Goal: Transaction & Acquisition: Purchase product/service

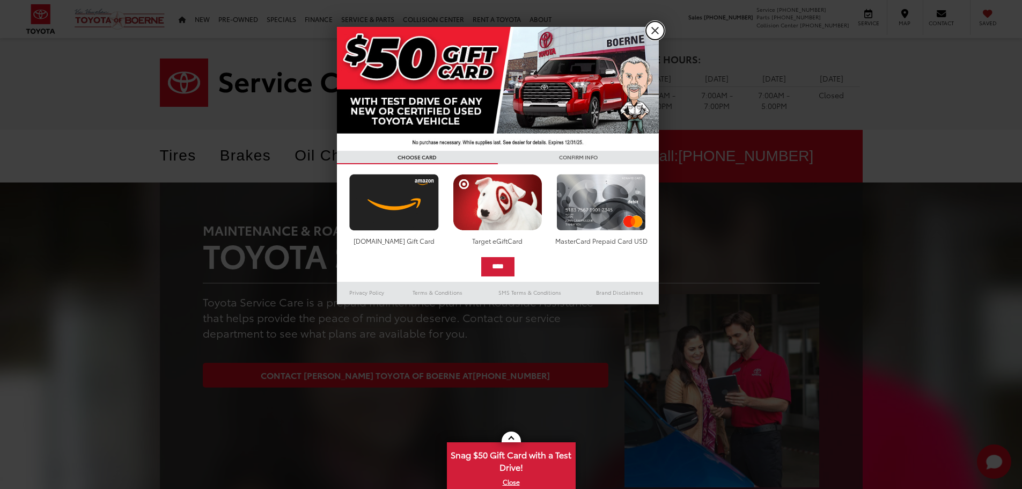
click at [650, 25] on link "X" at bounding box center [655, 30] width 18 height 18
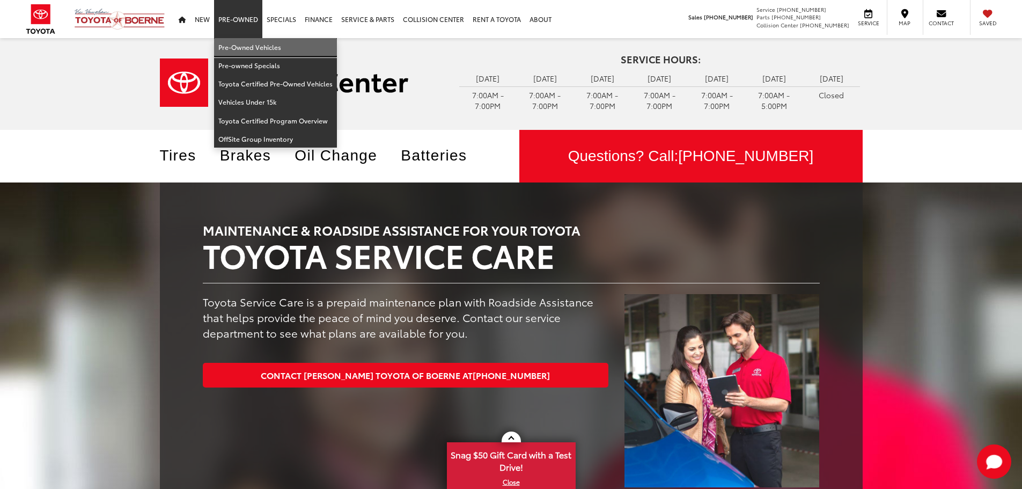
click at [242, 49] on link "Pre-Owned Vehicles" at bounding box center [275, 47] width 123 height 18
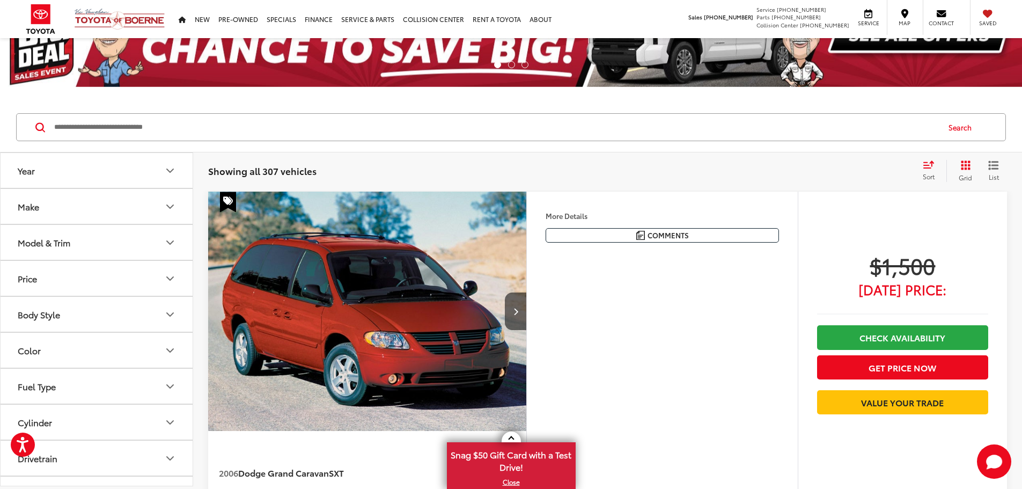
click at [167, 176] on icon "Year" at bounding box center [170, 170] width 13 height 13
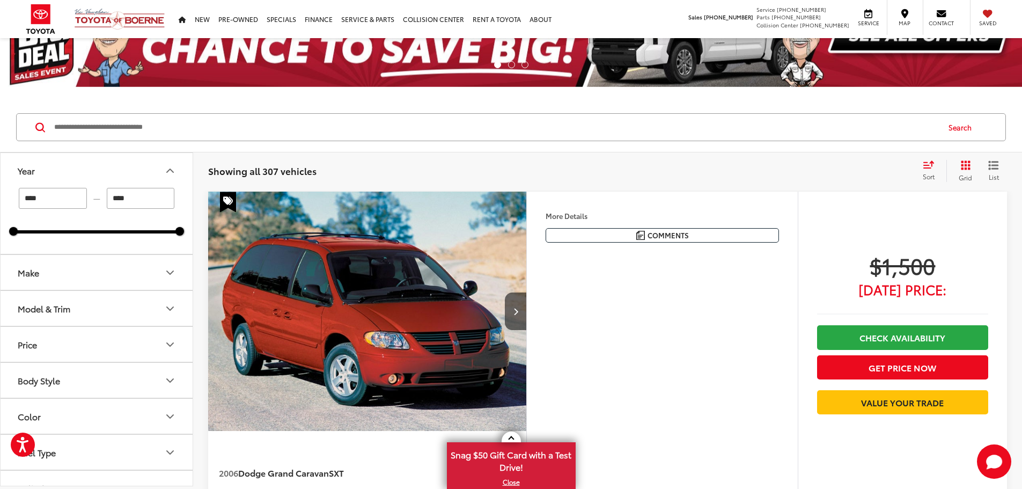
click at [73, 271] on button "Make" at bounding box center [97, 272] width 193 height 35
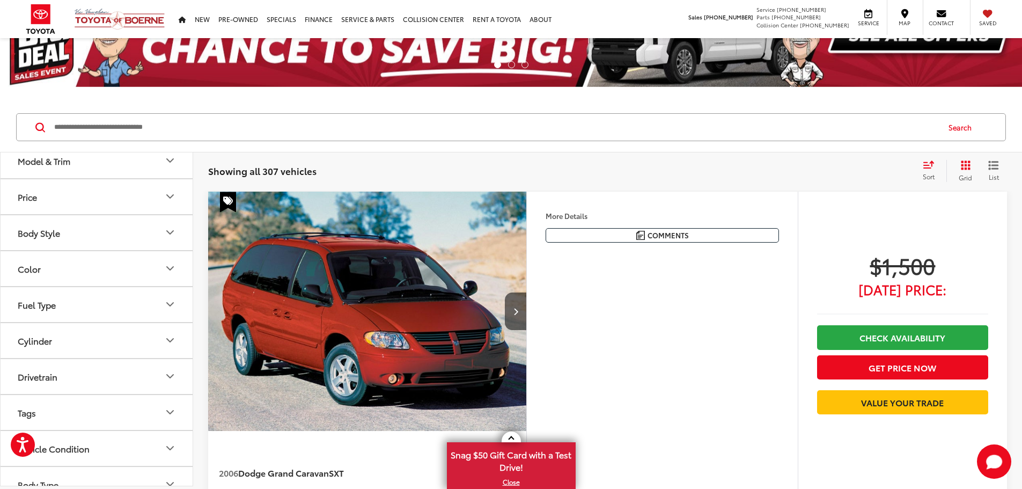
scroll to position [536, 0]
click at [109, 93] on label "Toyota (209)" at bounding box center [96, 84] width 43 height 18
click at [110, 146] on button "Model & Trim" at bounding box center [97, 128] width 193 height 35
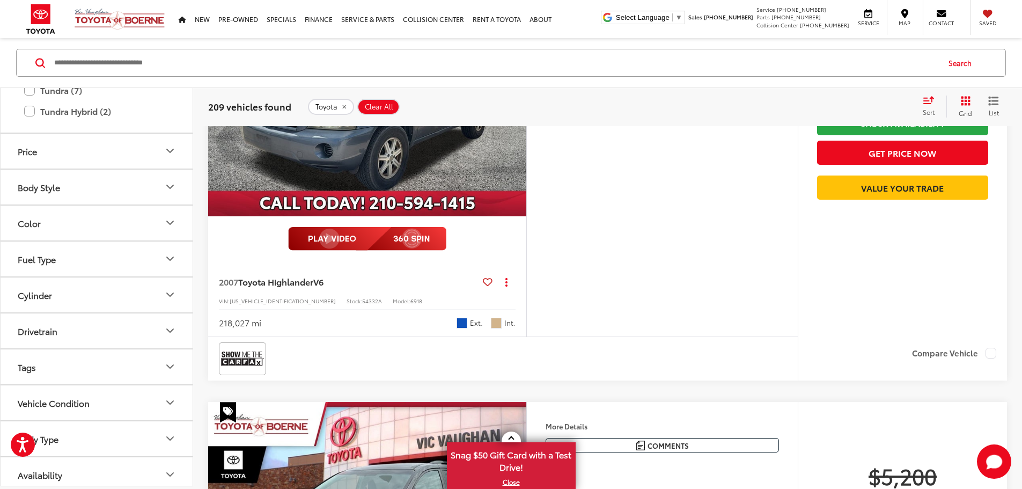
scroll to position [1019, 0]
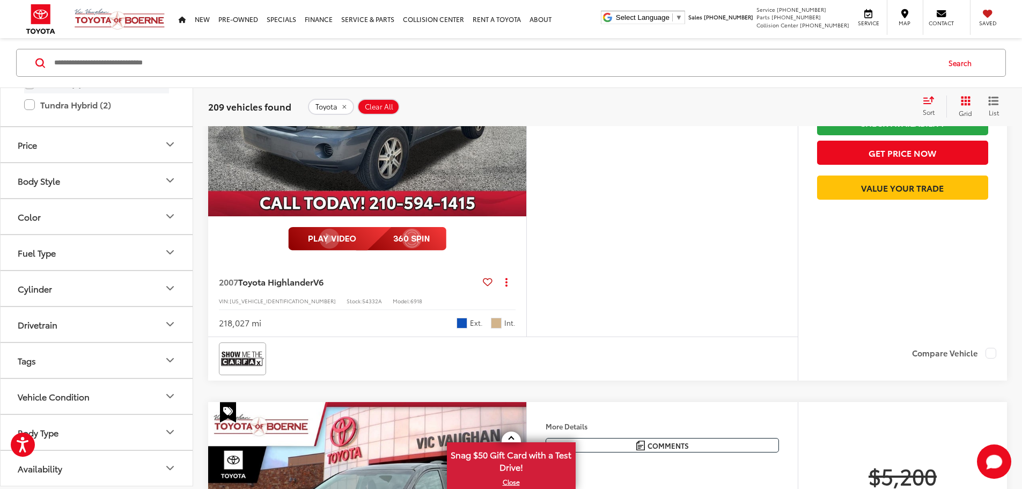
click at [63, 93] on label "Tundra (7)" at bounding box center [96, 83] width 145 height 19
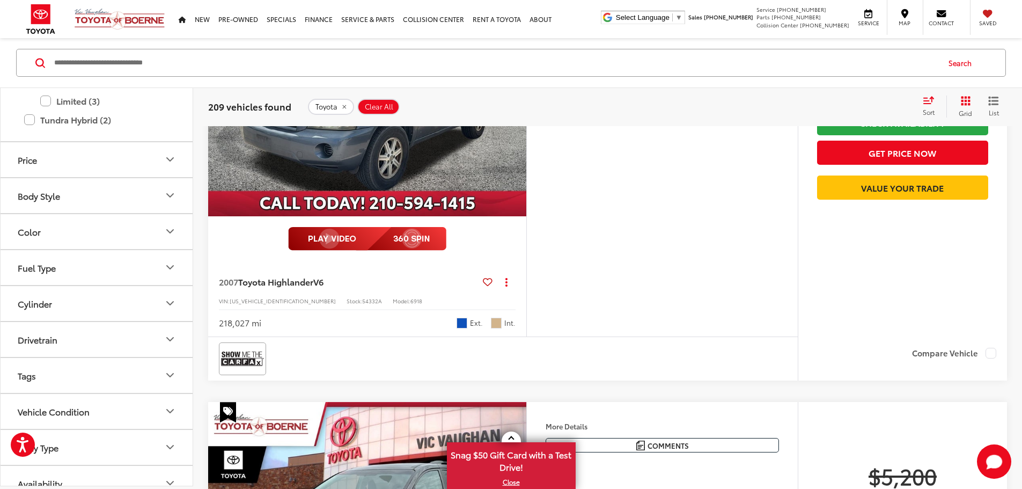
type input "****"
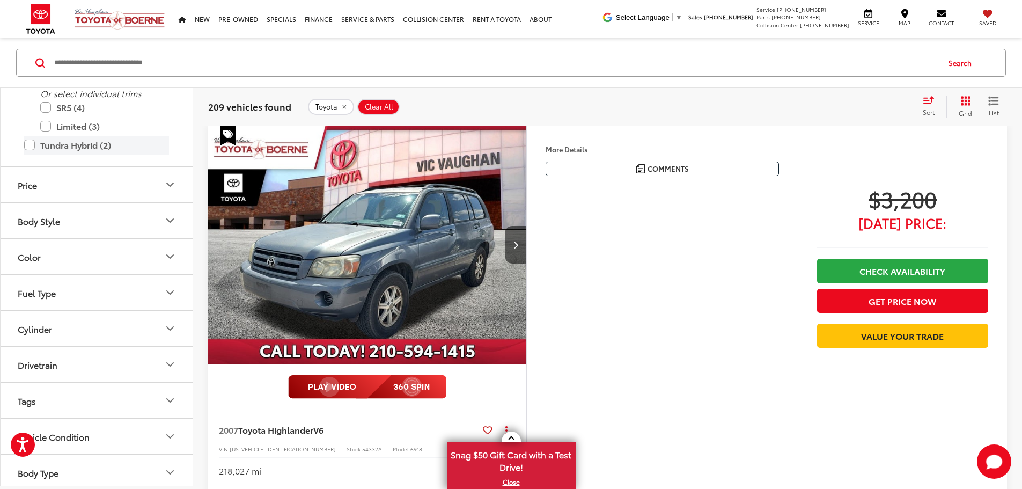
scroll to position [119, 0]
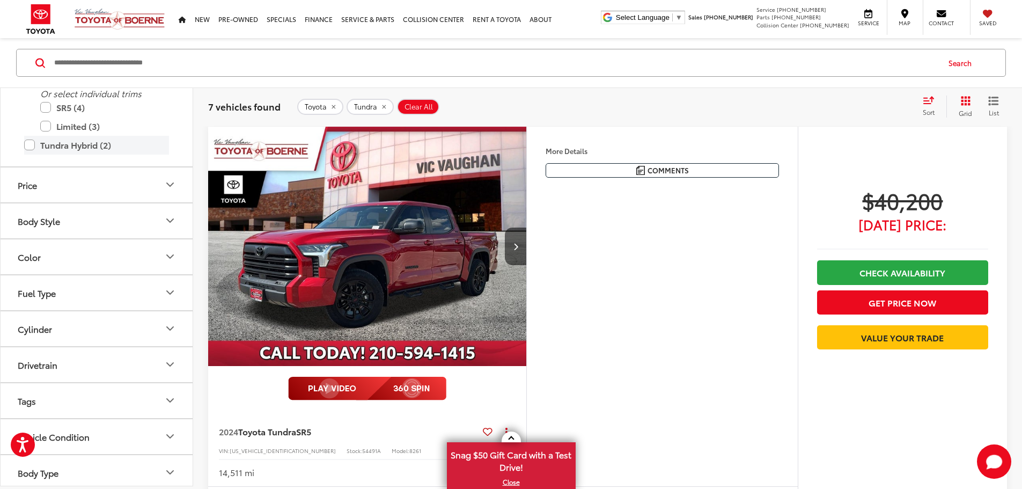
click at [100, 154] on label "Tundra Hybrid (2)" at bounding box center [96, 144] width 145 height 19
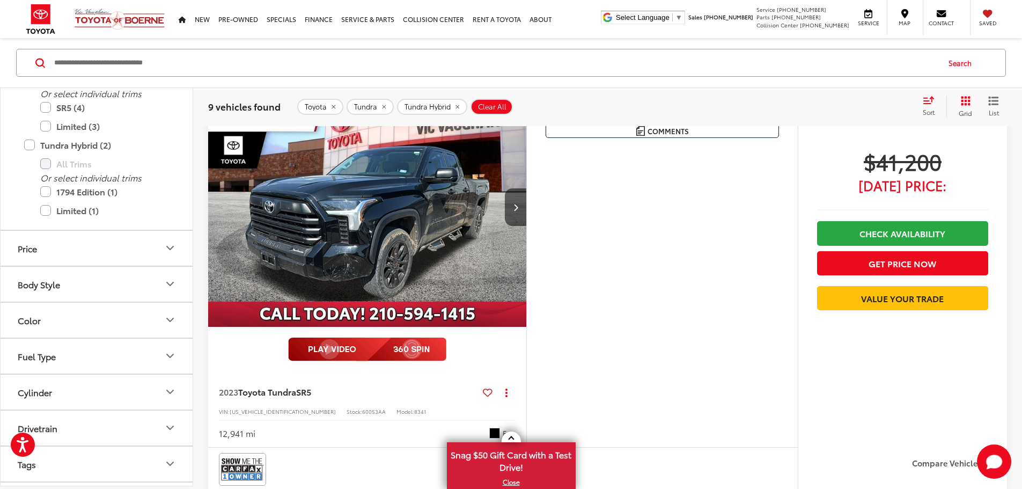
scroll to position [601, 0]
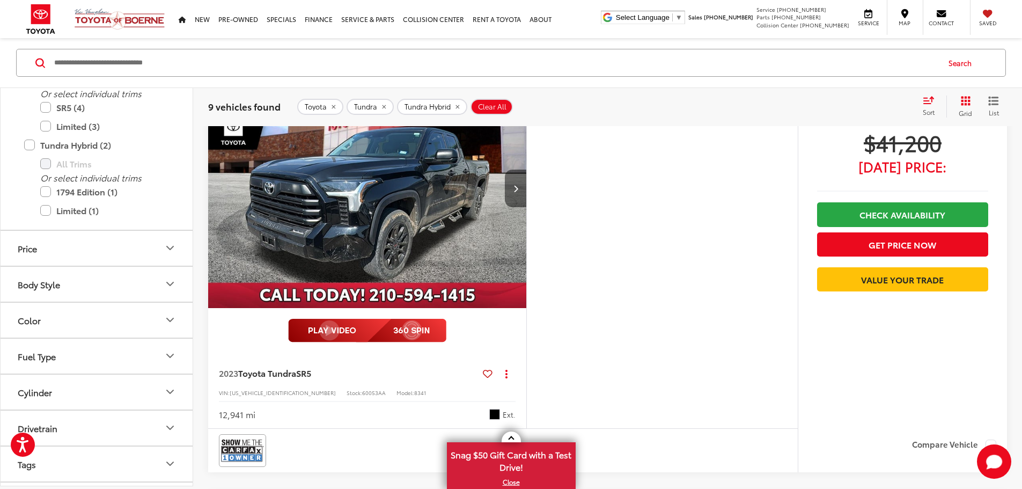
click at [518, 192] on icon "Next image" at bounding box center [515, 189] width 5 height 8
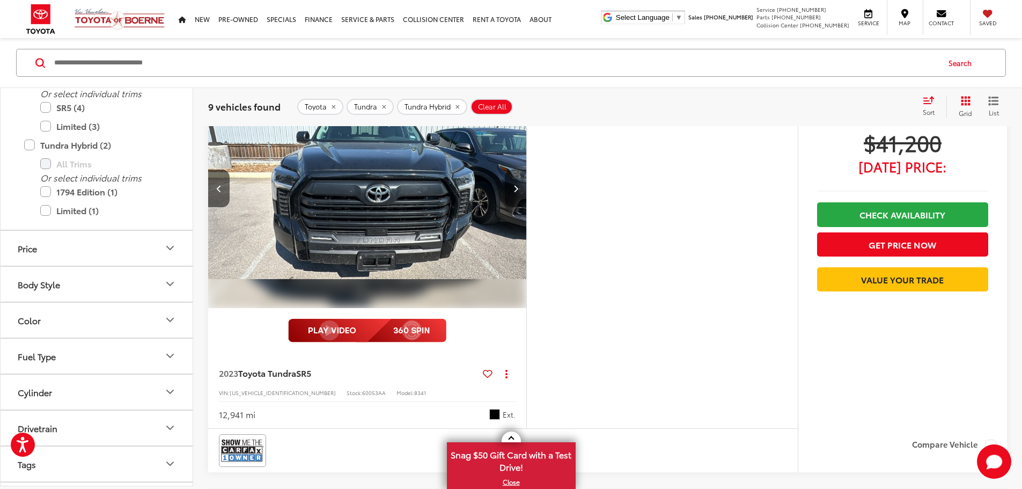
click at [518, 192] on icon "Next image" at bounding box center [515, 189] width 5 height 8
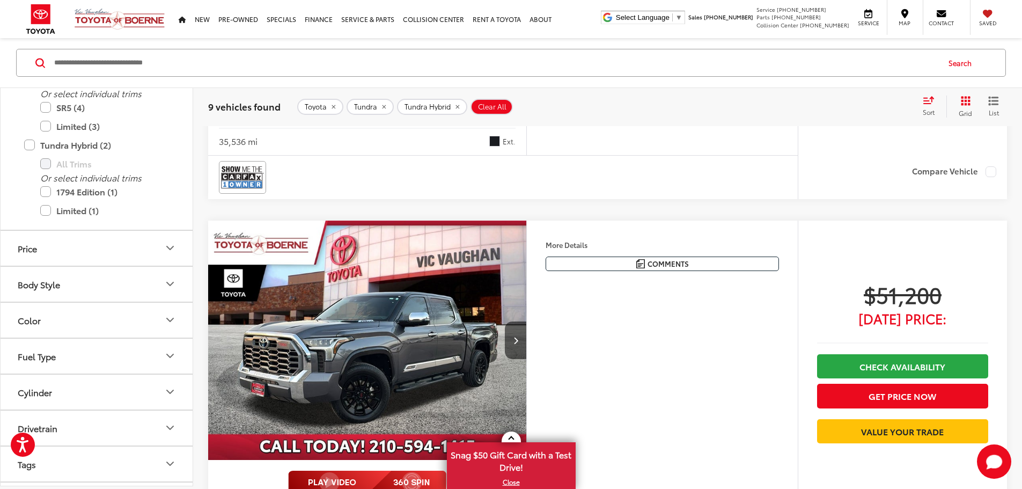
scroll to position [2533, 0]
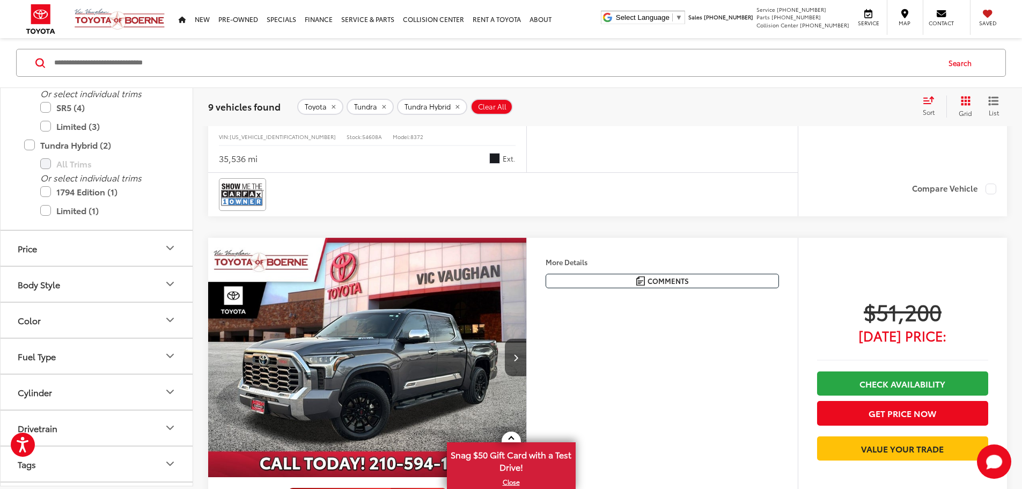
click at [0, 0] on button "More..." at bounding box center [0, 0] width 0 height 0
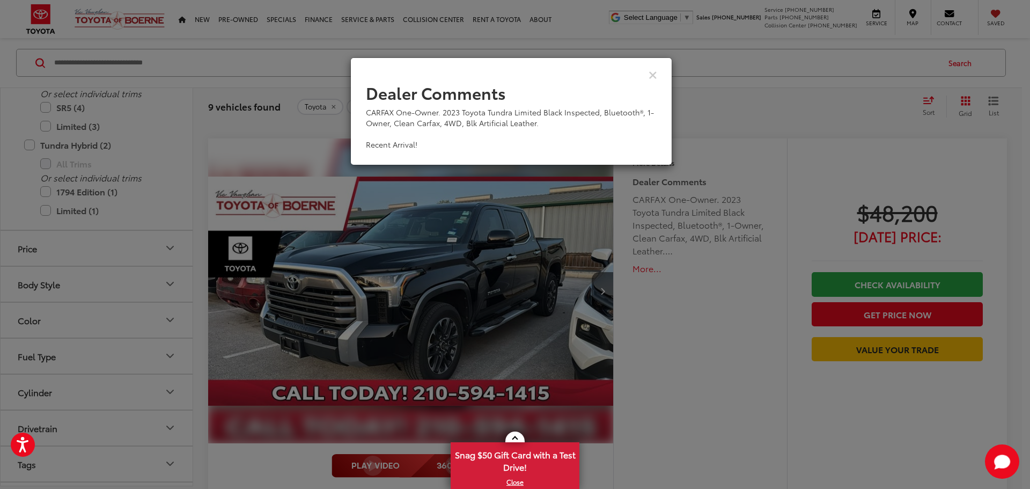
click at [658, 72] on div "View Comments" at bounding box center [511, 74] width 322 height 41
click at [652, 71] on icon "Close" at bounding box center [653, 74] width 9 height 11
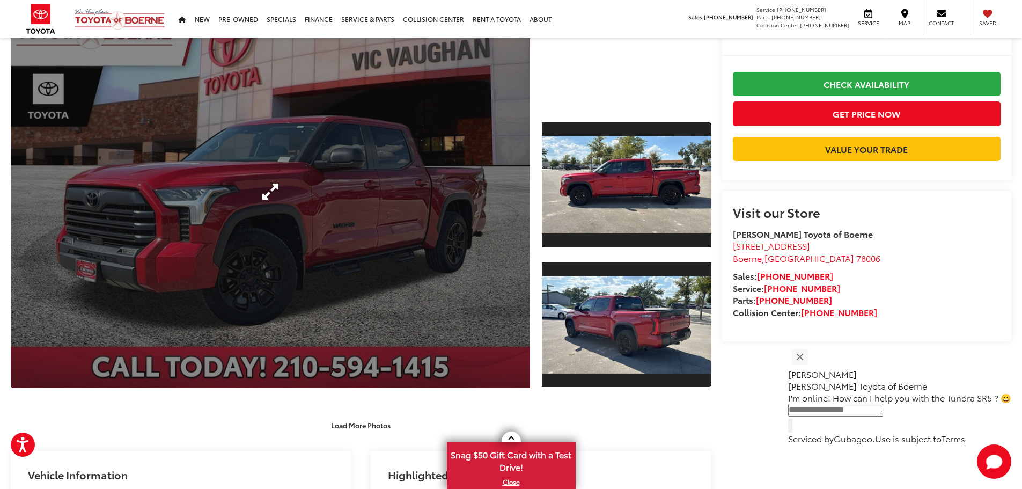
scroll to position [363, 0]
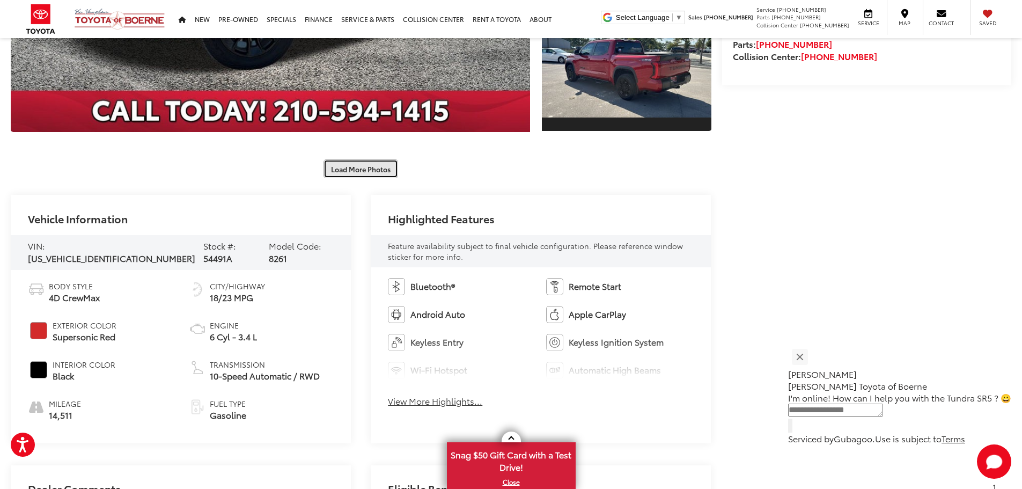
click at [369, 159] on button "Load More Photos" at bounding box center [360, 168] width 75 height 19
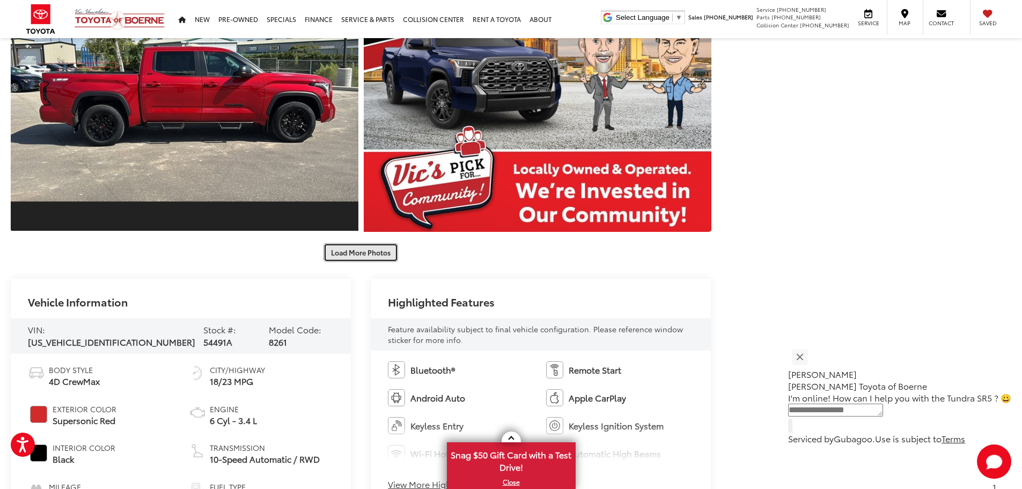
scroll to position [912, 0]
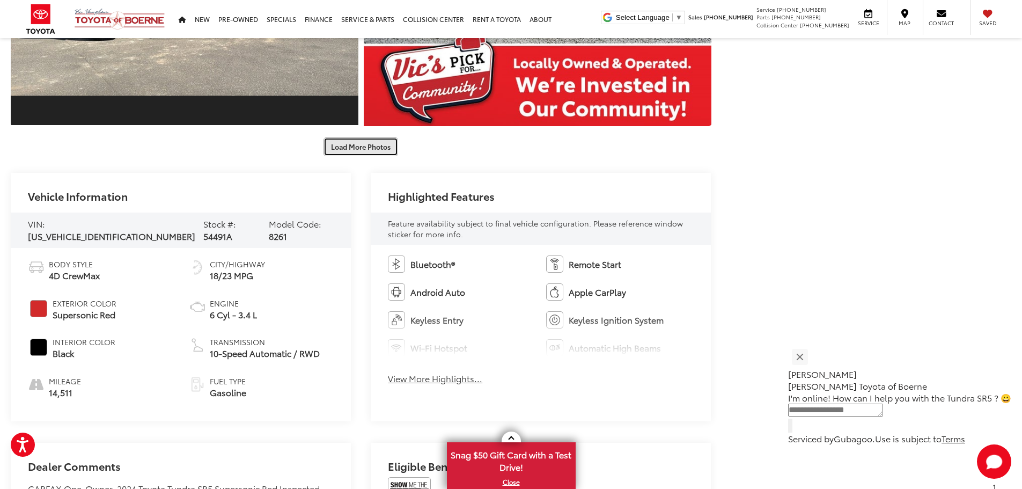
click at [376, 144] on button "Load More Photos" at bounding box center [360, 146] width 75 height 19
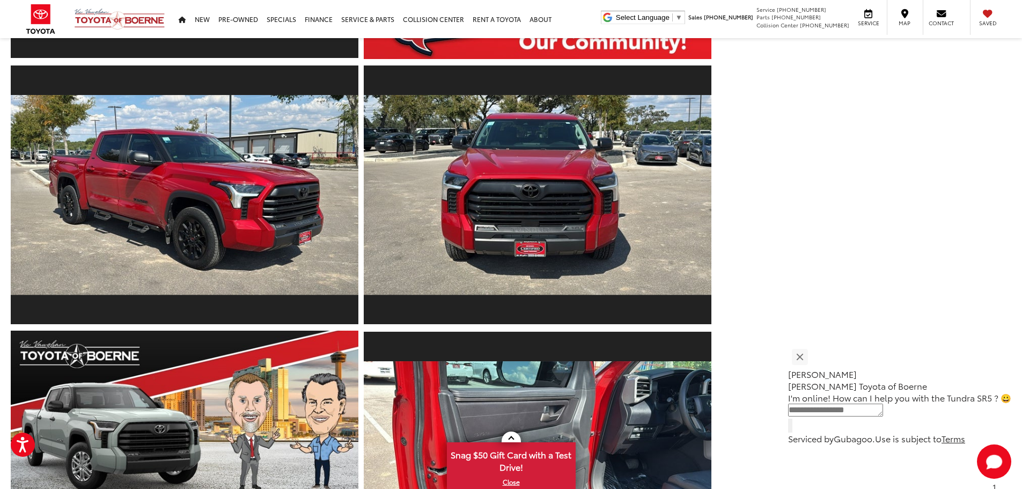
scroll to position [1180, 0]
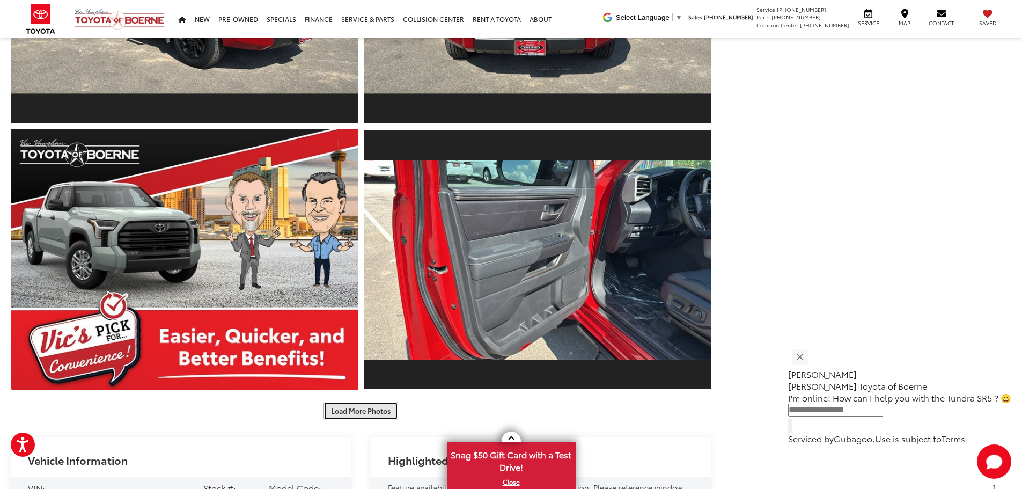
click at [385, 406] on button "Load More Photos" at bounding box center [360, 410] width 75 height 19
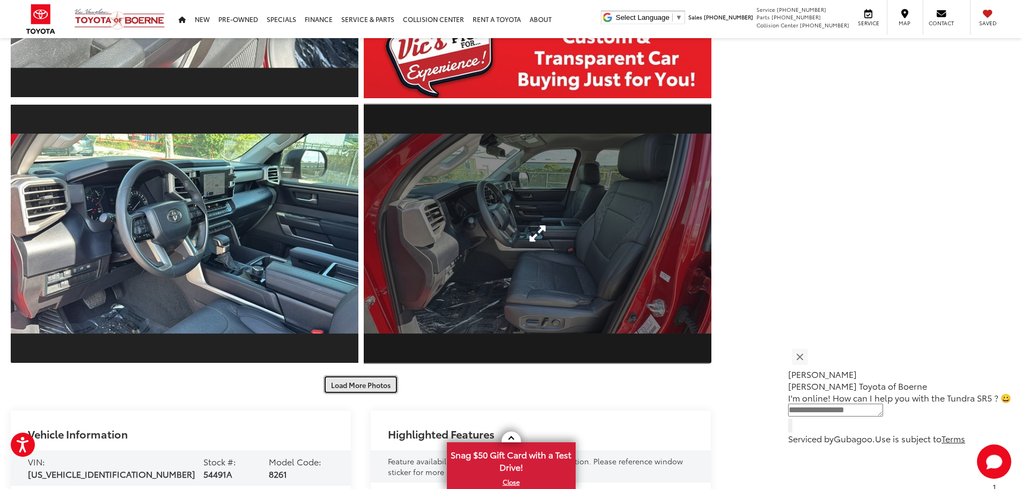
scroll to position [1770, 0]
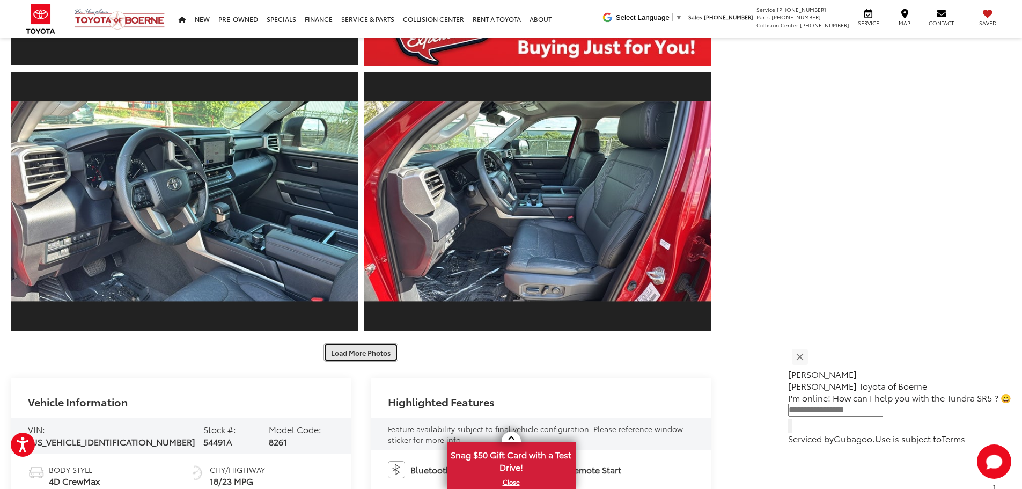
click at [366, 351] on button "Load More Photos" at bounding box center [360, 352] width 75 height 19
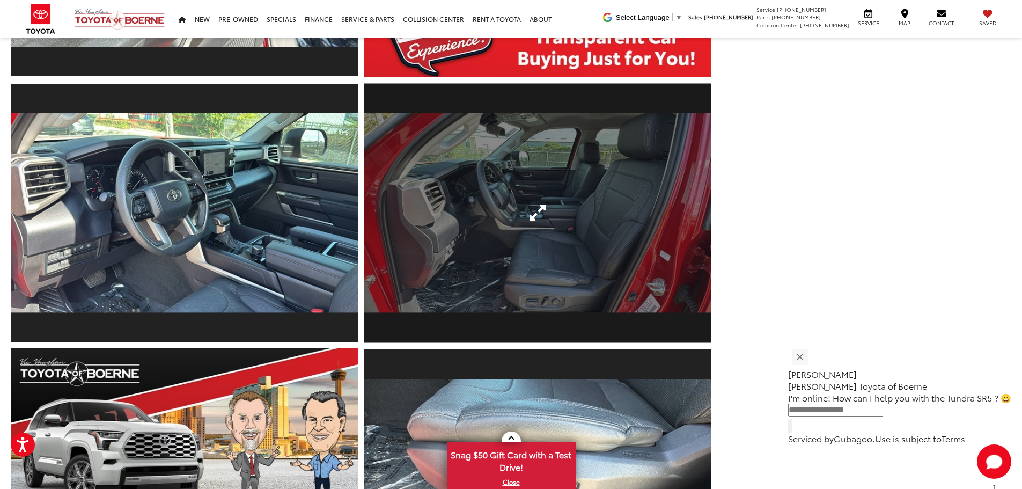
scroll to position [0, 0]
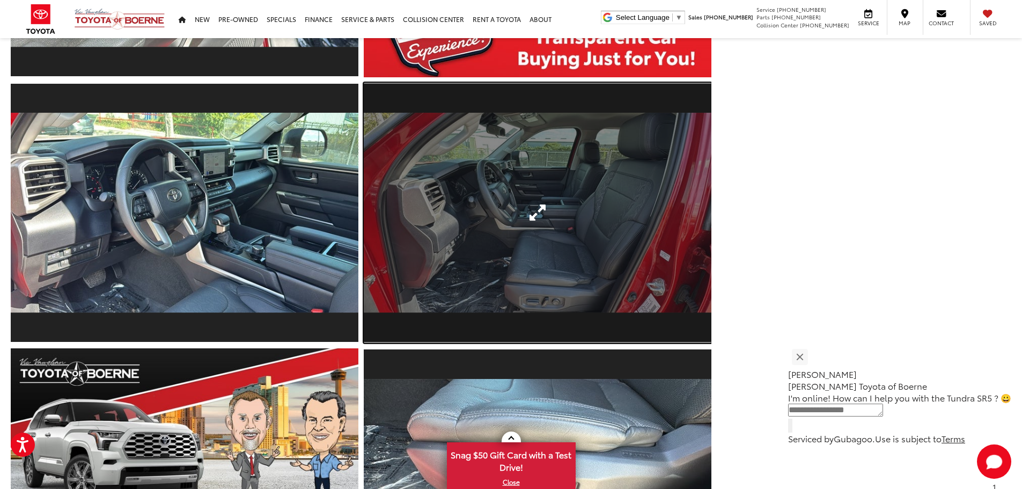
click at [594, 240] on link "Expand Photo 15" at bounding box center [538, 213] width 348 height 261
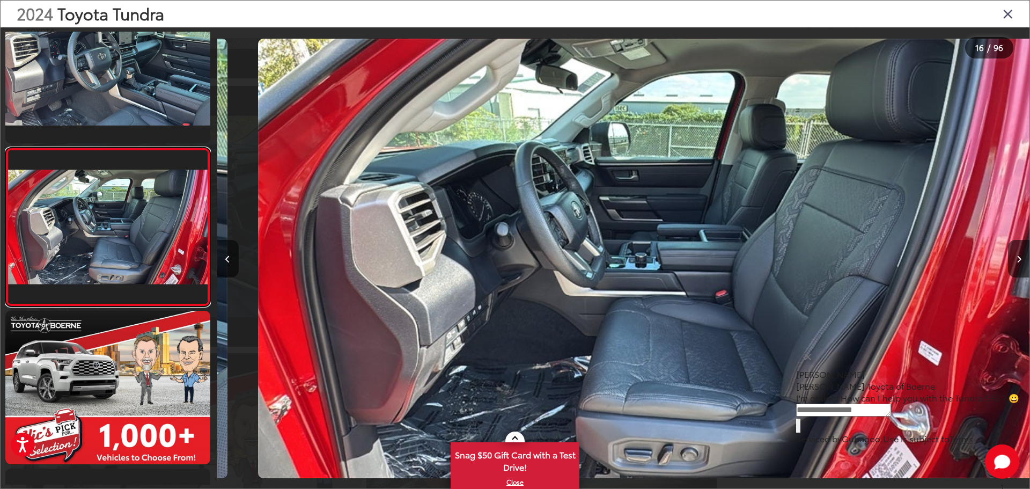
scroll to position [0, 12187]
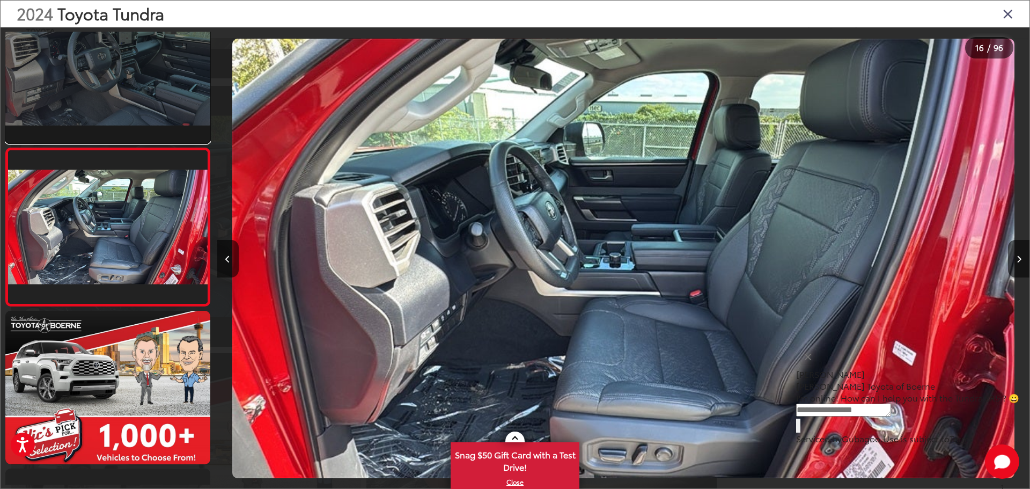
click at [133, 95] on link at bounding box center [107, 66] width 205 height 153
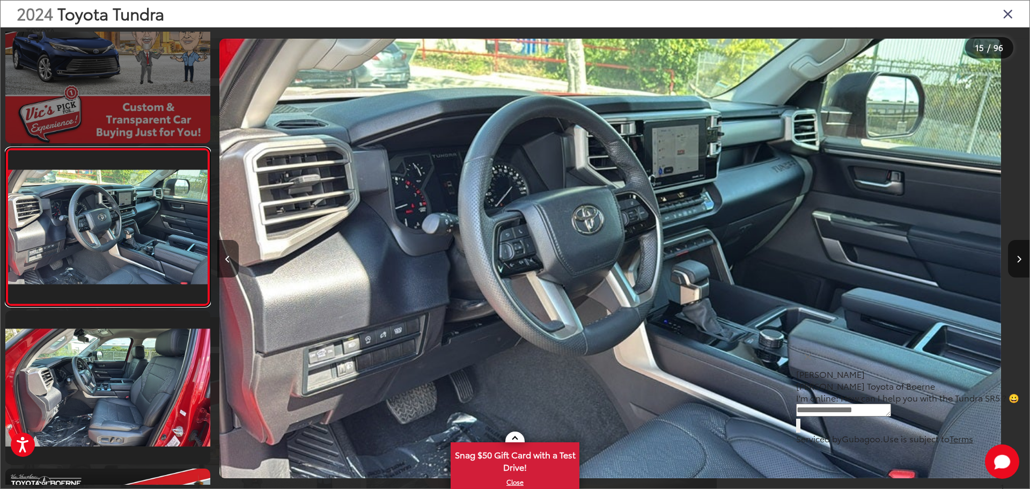
scroll to position [0, 11374]
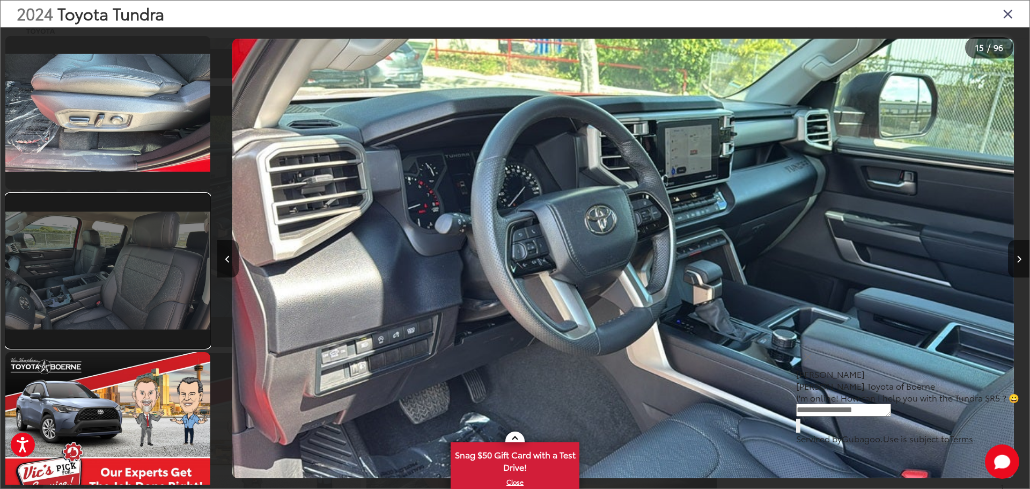
click at [131, 261] on link at bounding box center [107, 270] width 205 height 153
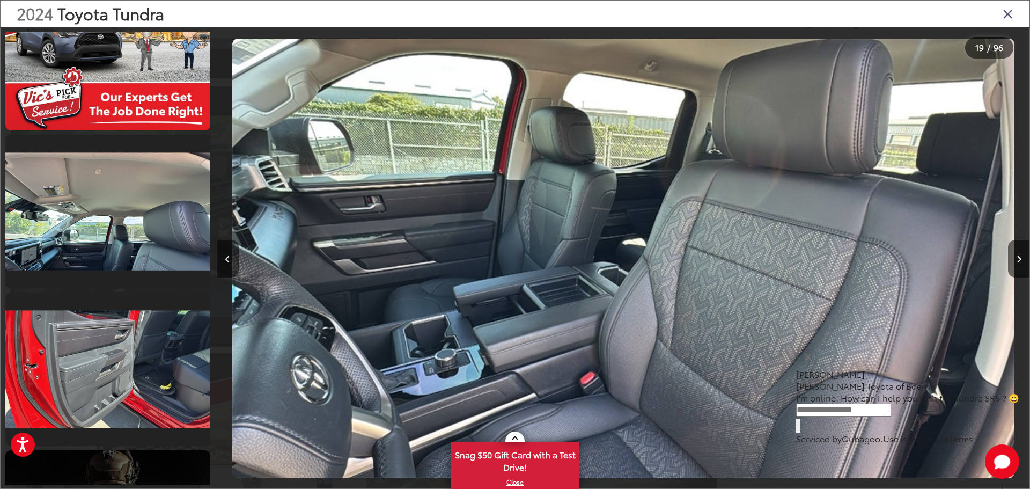
scroll to position [0, 0]
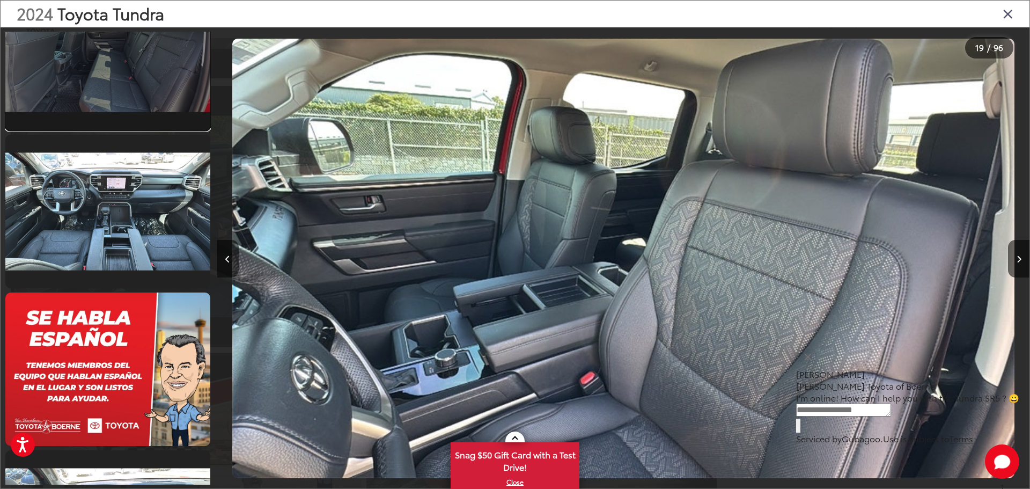
click at [170, 60] on link at bounding box center [107, 52] width 205 height 153
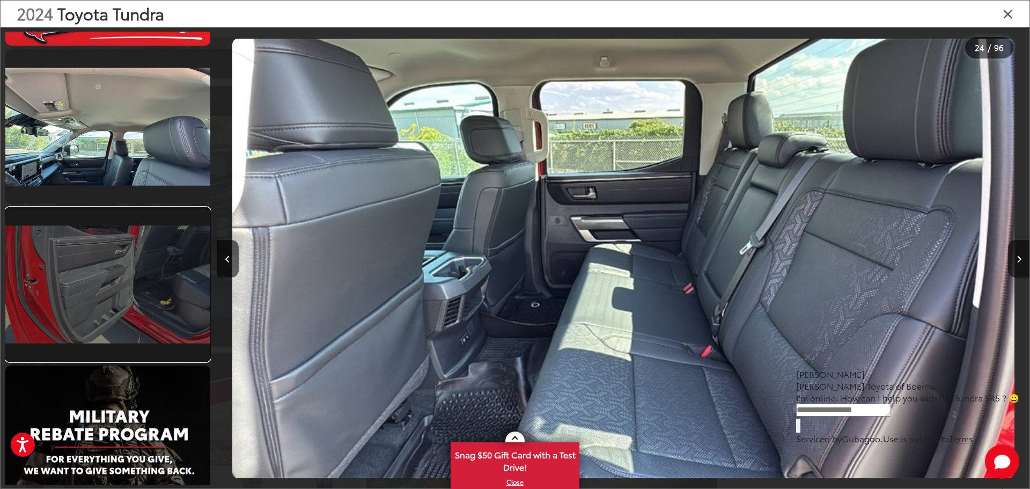
click at [131, 275] on link at bounding box center [107, 284] width 205 height 153
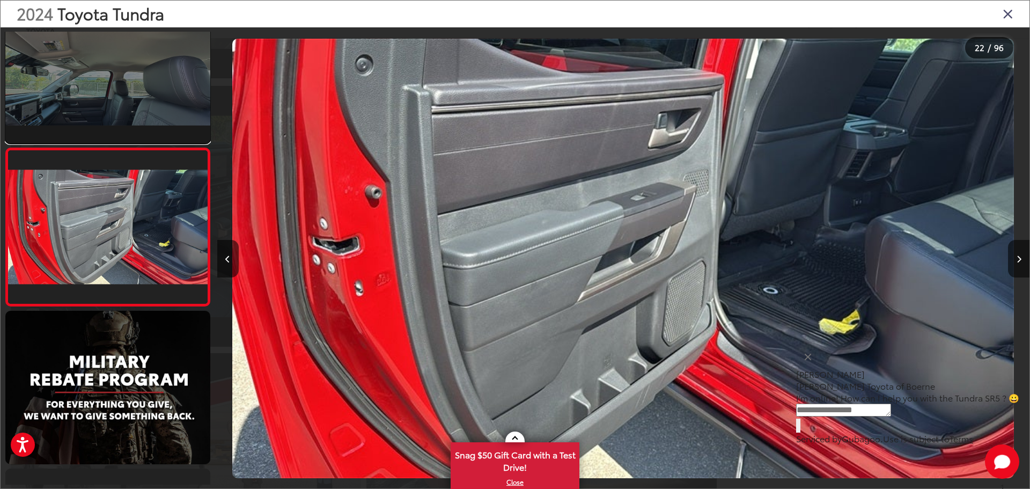
click at [160, 111] on link at bounding box center [107, 66] width 205 height 153
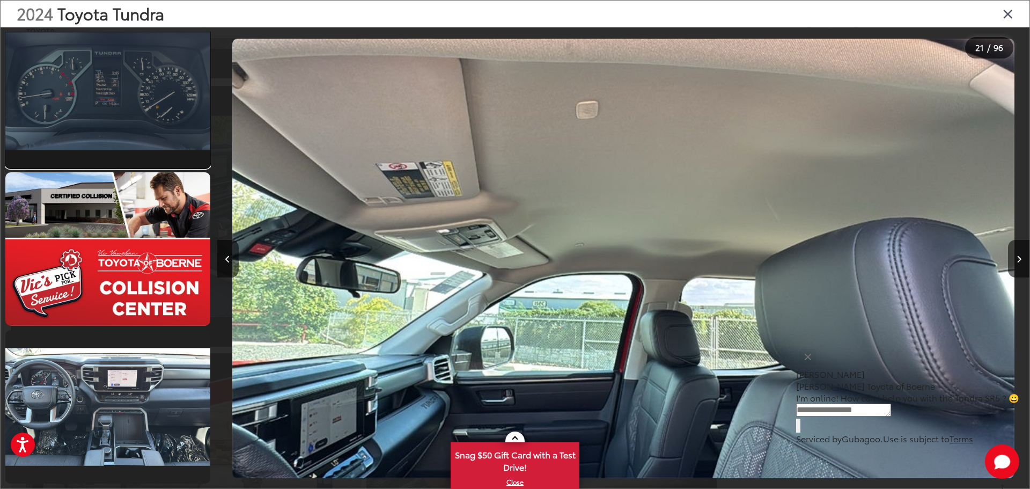
click at [134, 65] on link at bounding box center [107, 90] width 205 height 153
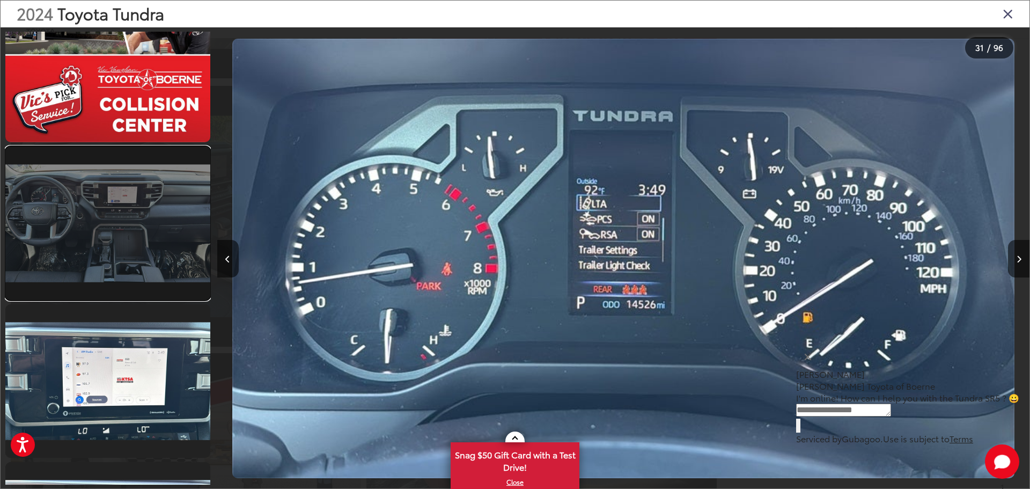
click at [90, 244] on link at bounding box center [107, 222] width 205 height 153
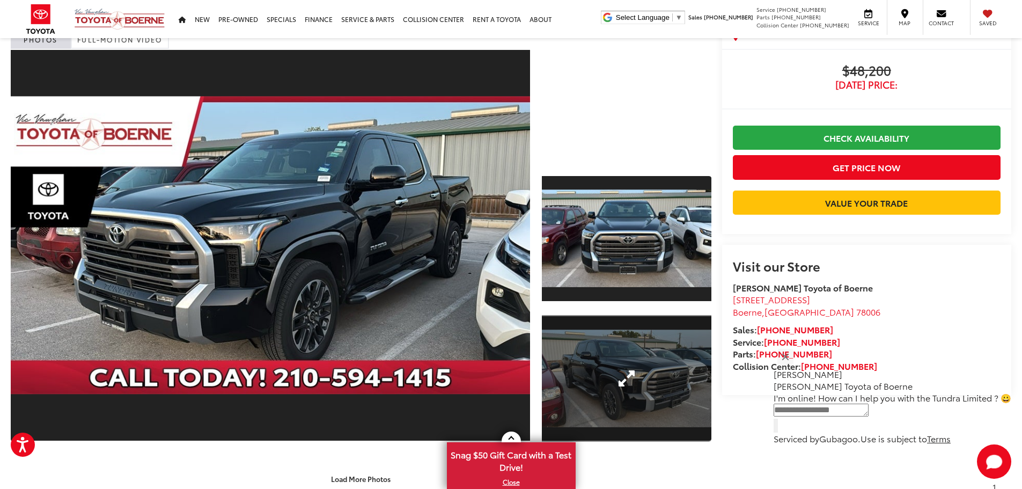
scroll to position [107, 0]
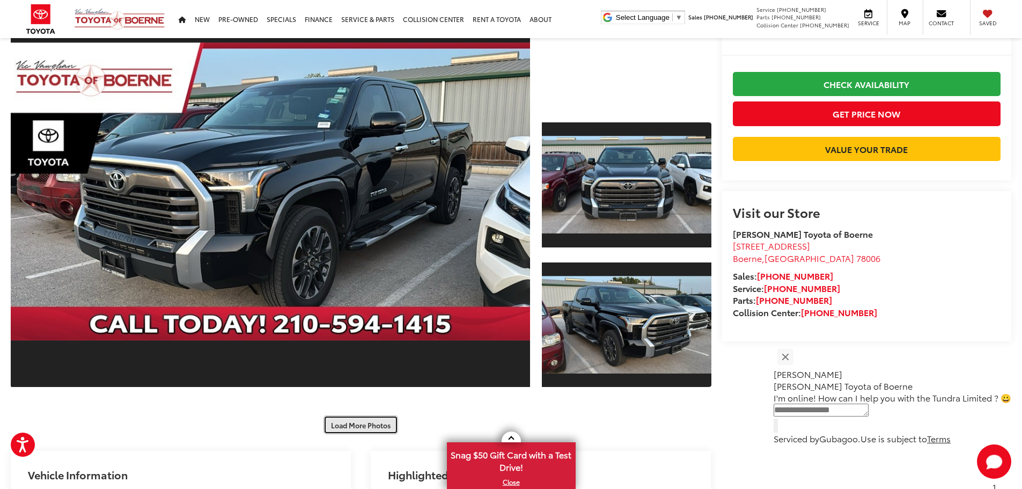
click at [375, 428] on button "Load More Photos" at bounding box center [360, 424] width 75 height 19
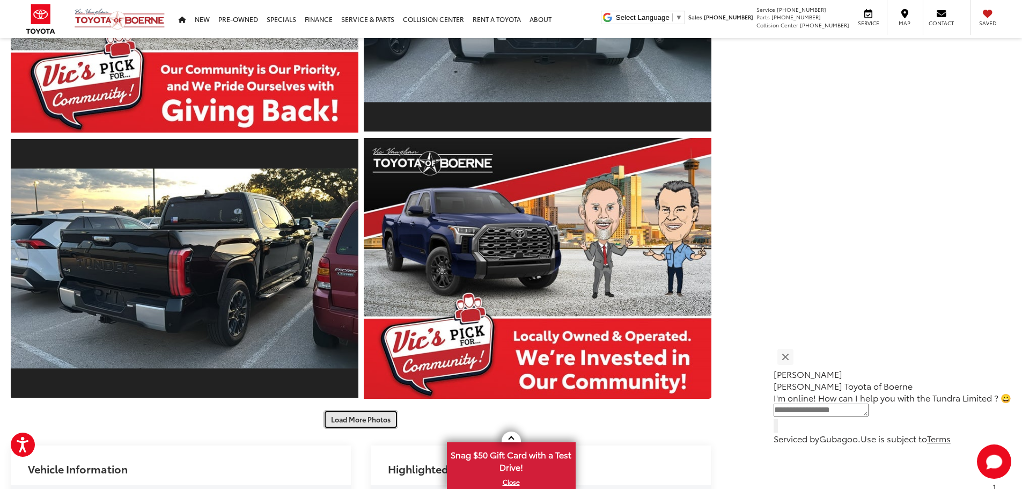
scroll to position [644, 0]
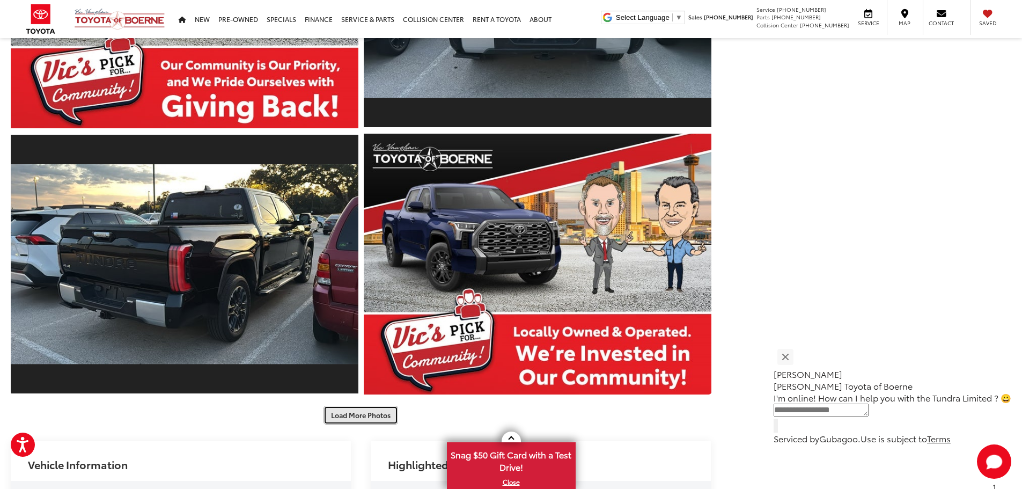
click at [370, 415] on button "Load More Photos" at bounding box center [360, 415] width 75 height 19
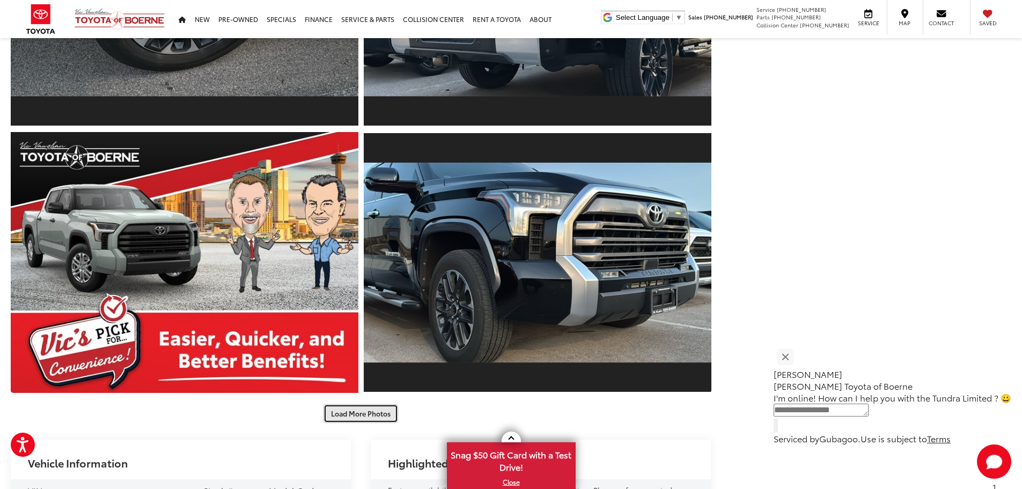
scroll to position [1180, 0]
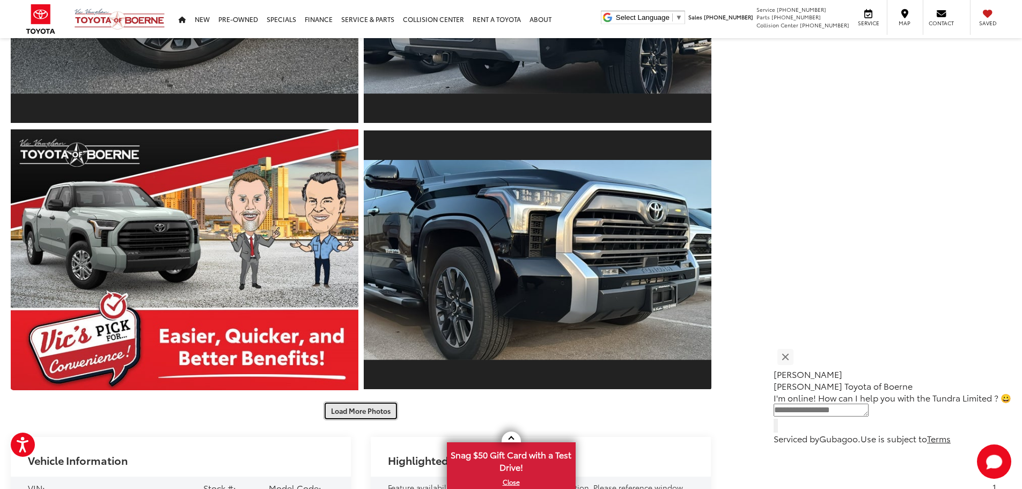
click at [370, 415] on button "Load More Photos" at bounding box center [360, 410] width 75 height 19
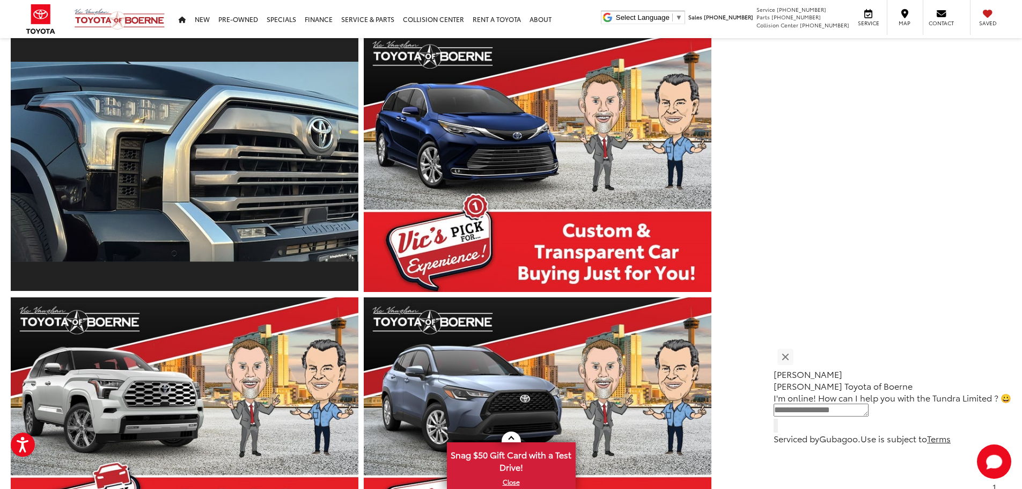
scroll to position [1717, 0]
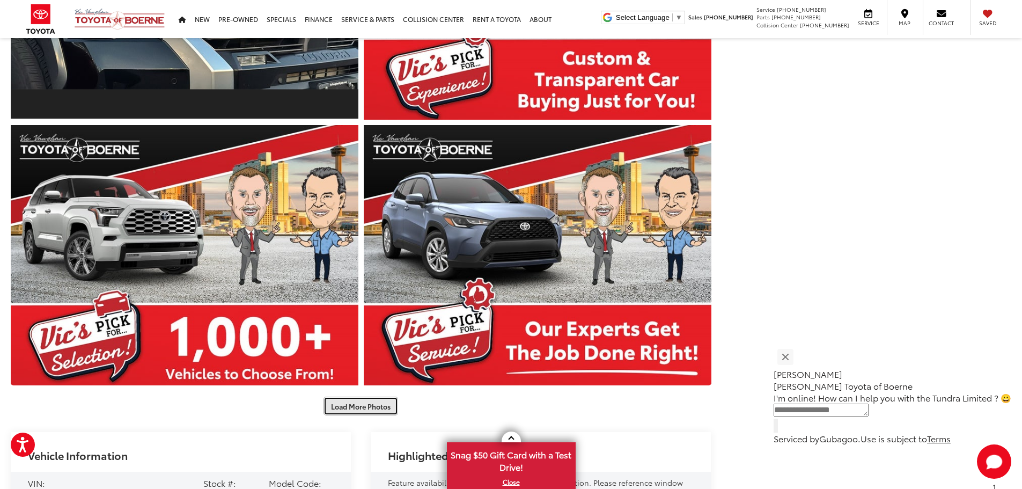
click at [370, 415] on button "Load More Photos" at bounding box center [360, 405] width 75 height 19
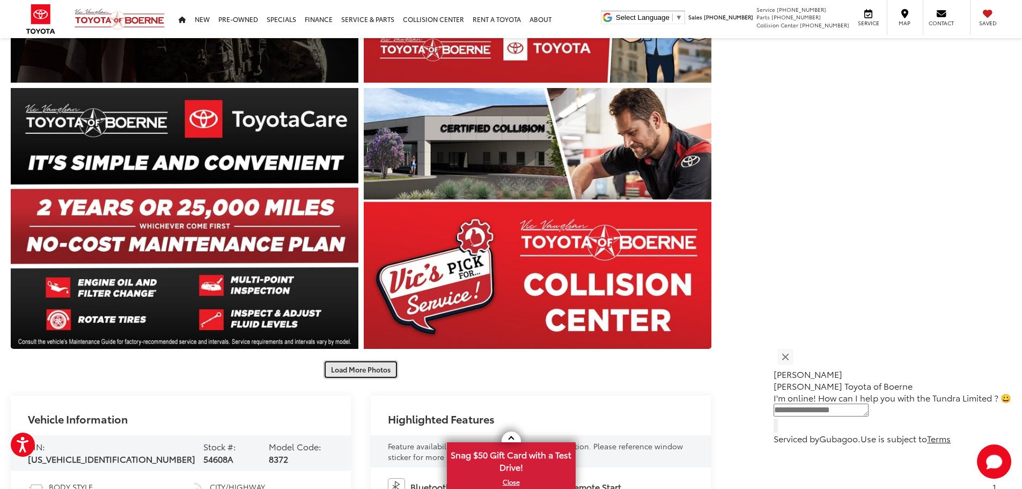
scroll to position [2307, 0]
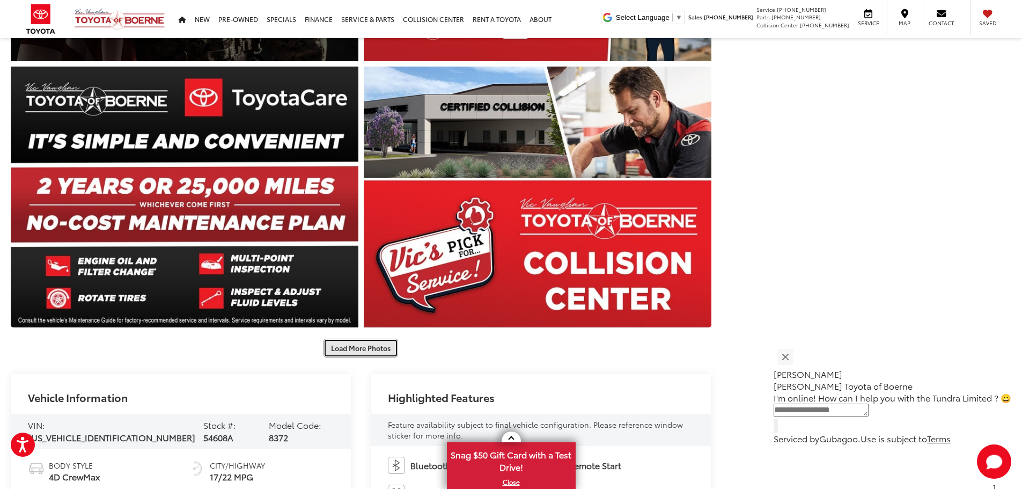
click at [374, 342] on button "Load More Photos" at bounding box center [360, 348] width 75 height 19
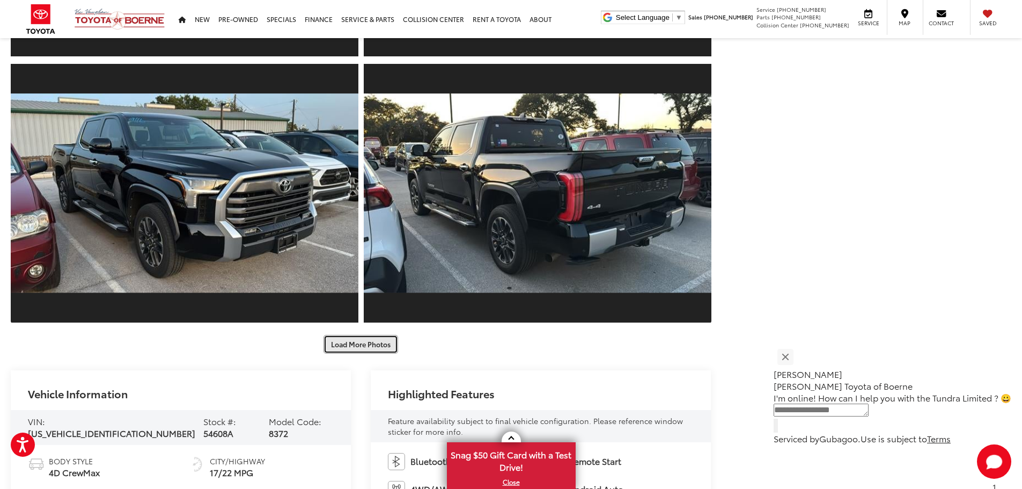
scroll to position [2843, 0]
click at [365, 347] on button "Load More Photos" at bounding box center [360, 343] width 75 height 19
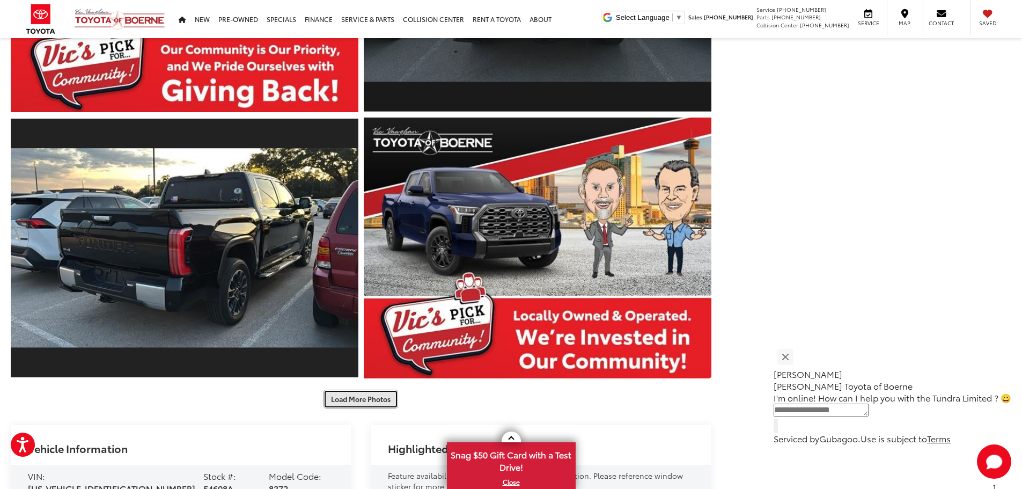
scroll to position [3326, 0]
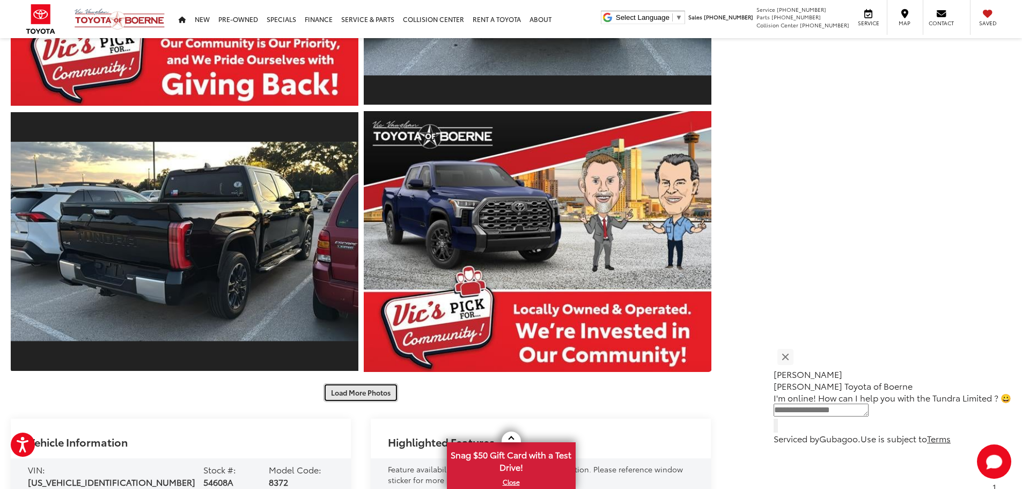
click at [362, 392] on button "Load More Photos" at bounding box center [360, 392] width 75 height 19
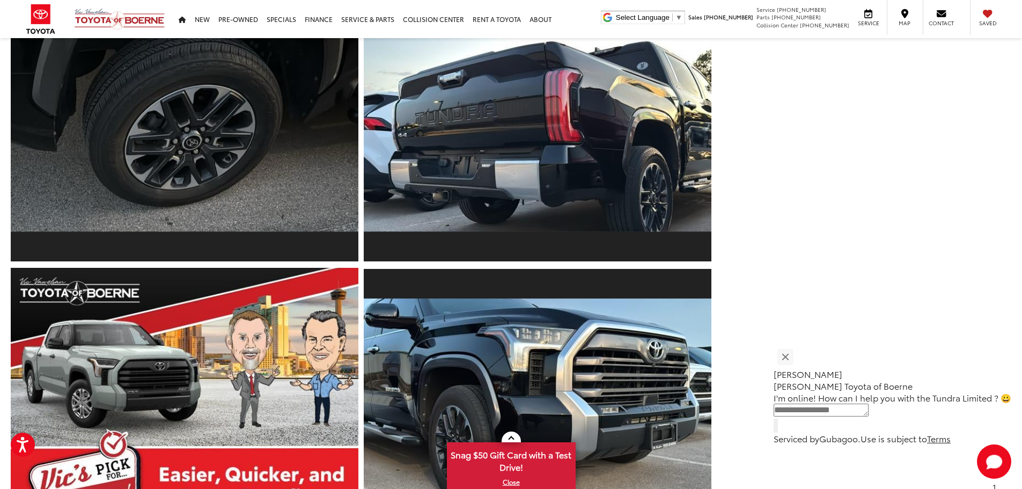
scroll to position [3970, 0]
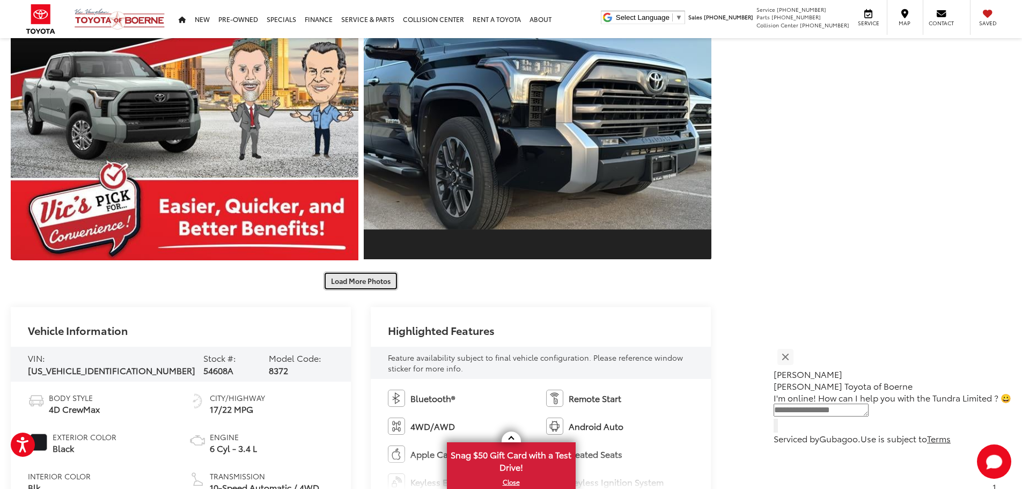
click at [376, 282] on button "Load More Photos" at bounding box center [360, 280] width 75 height 19
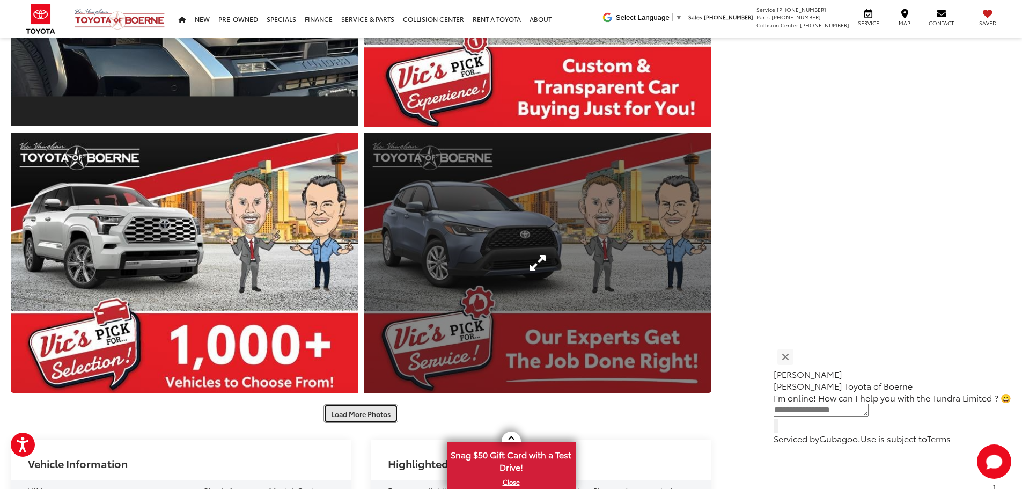
scroll to position [4453, 0]
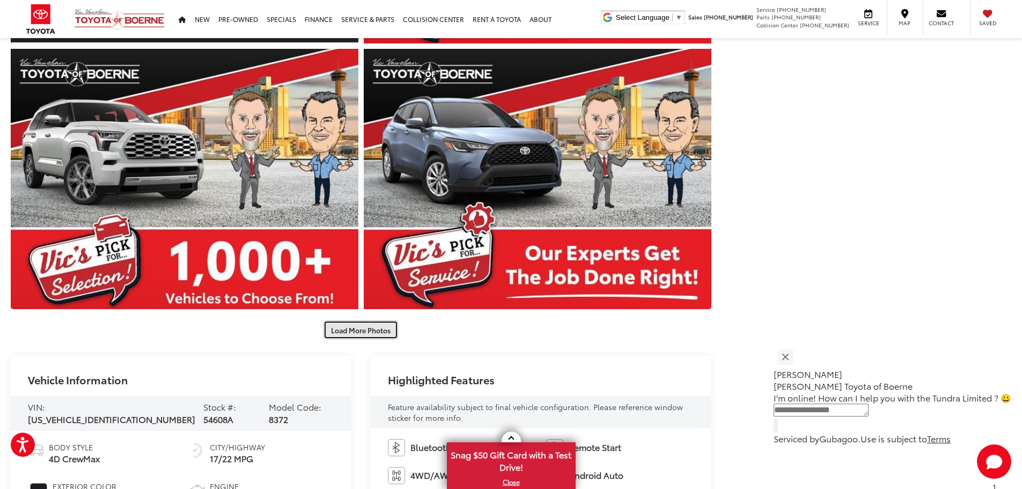
click at [375, 324] on button "Load More Photos" at bounding box center [360, 329] width 75 height 19
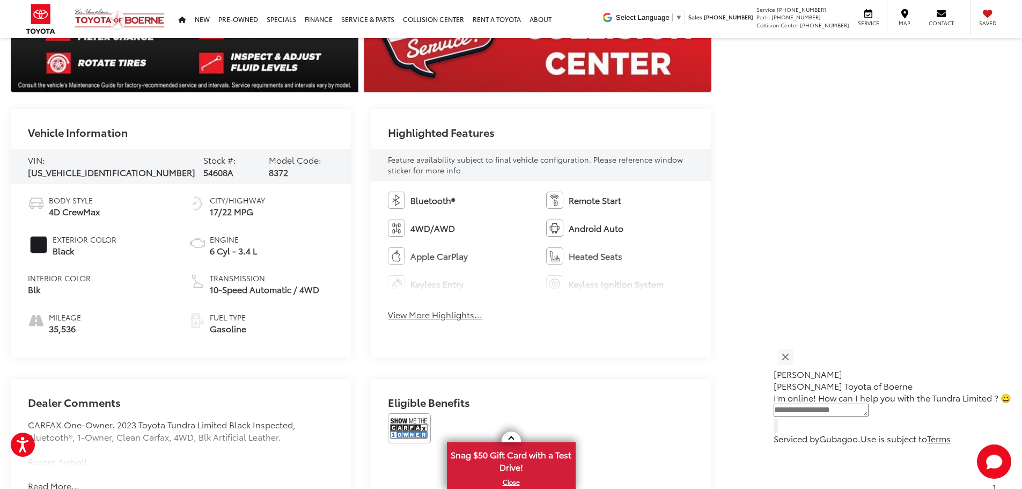
scroll to position [5366, 0]
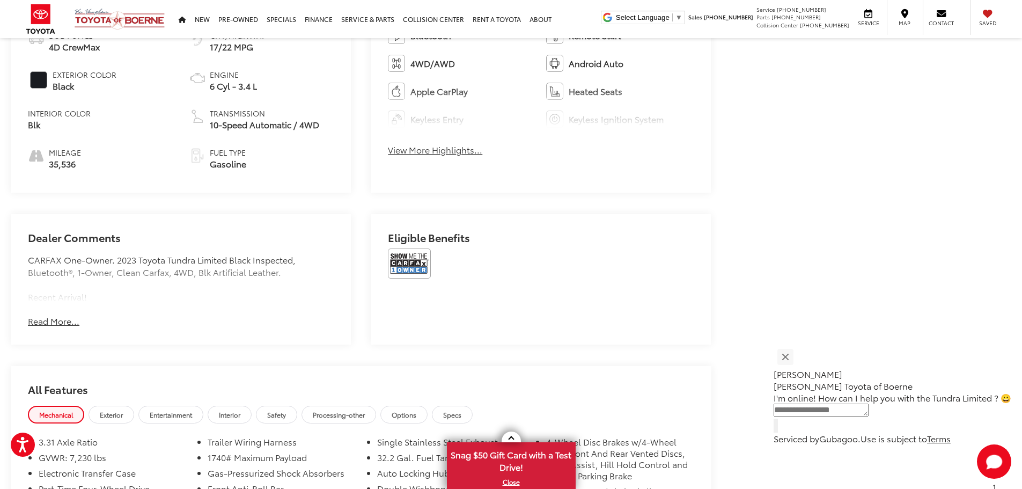
click at [57, 318] on button "Read More..." at bounding box center [54, 321] width 52 height 12
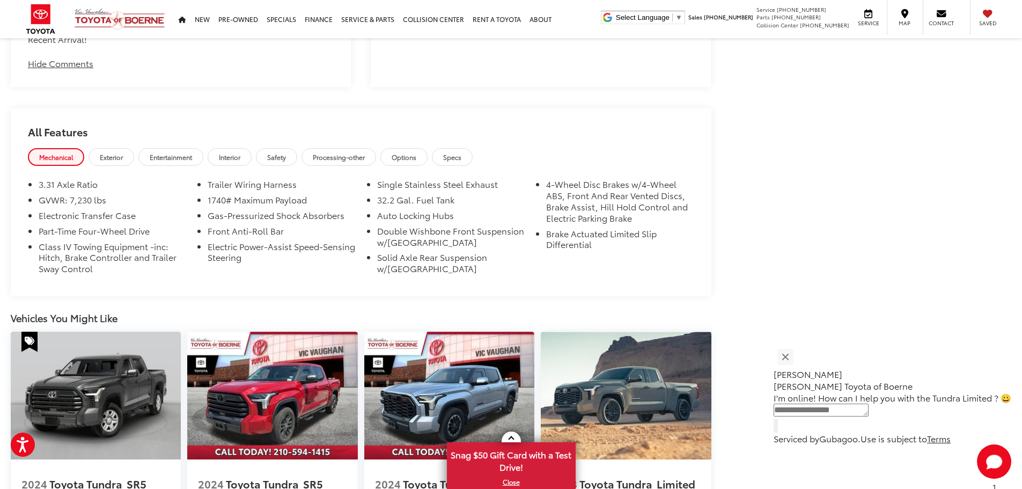
scroll to position [5633, 0]
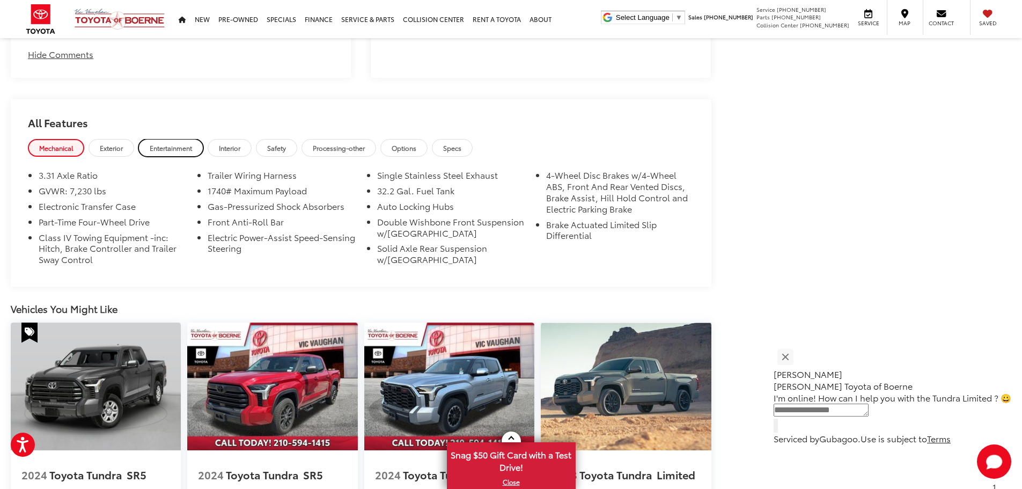
click at [173, 151] on link "Entertainment" at bounding box center [170, 148] width 65 height 18
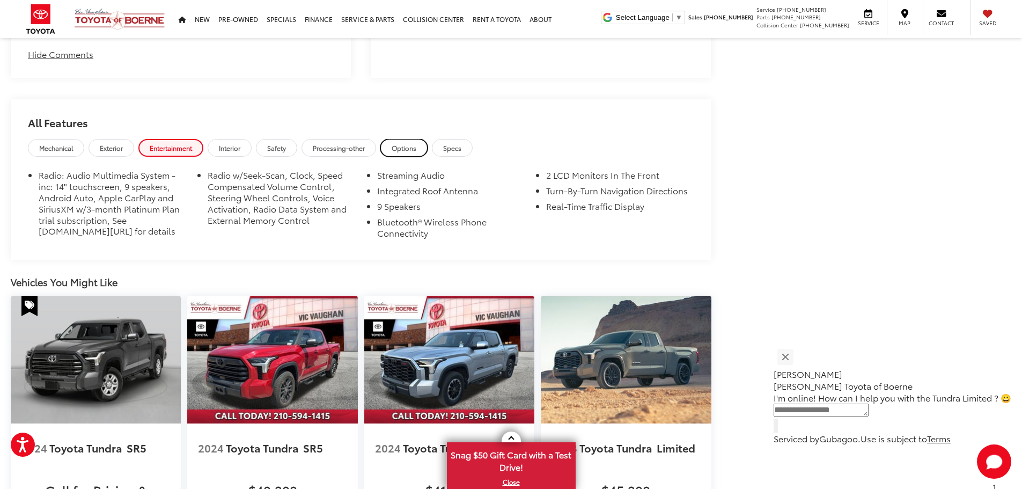
click at [405, 149] on span "Options" at bounding box center [404, 147] width 25 height 9
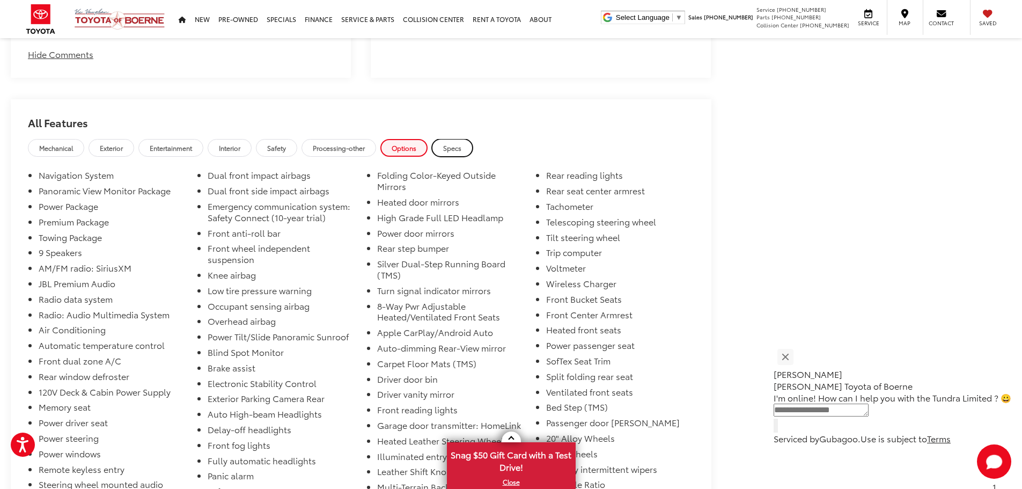
click at [461, 146] on span "Specs" at bounding box center [452, 147] width 18 height 9
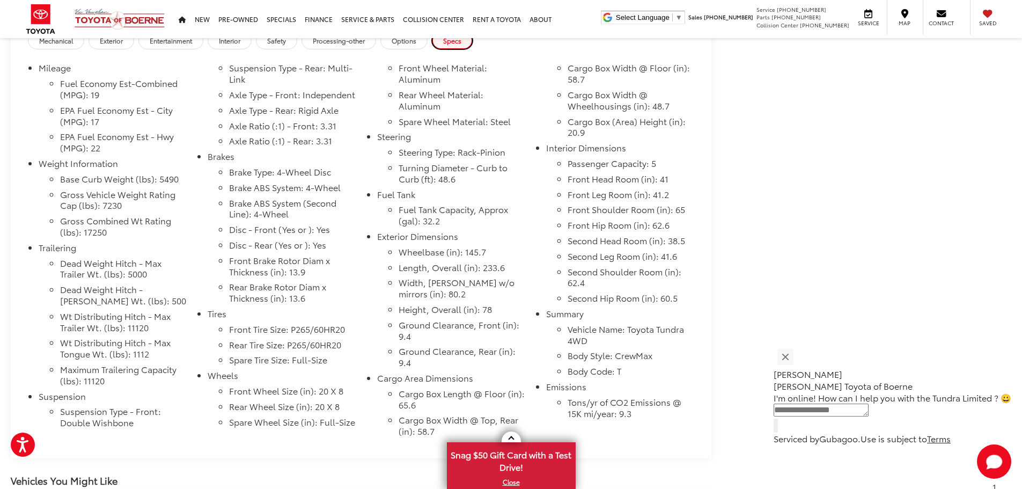
scroll to position [5687, 0]
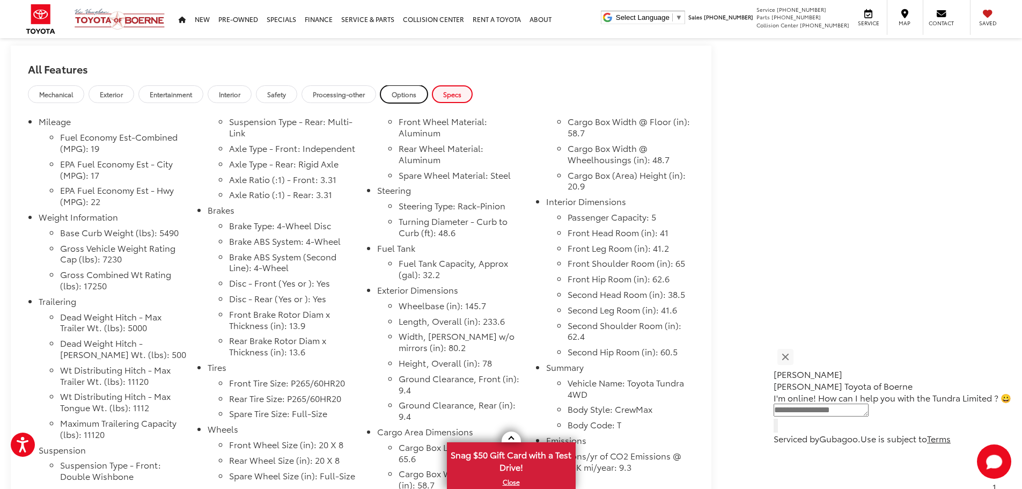
click at [403, 95] on span "Options" at bounding box center [404, 94] width 25 height 9
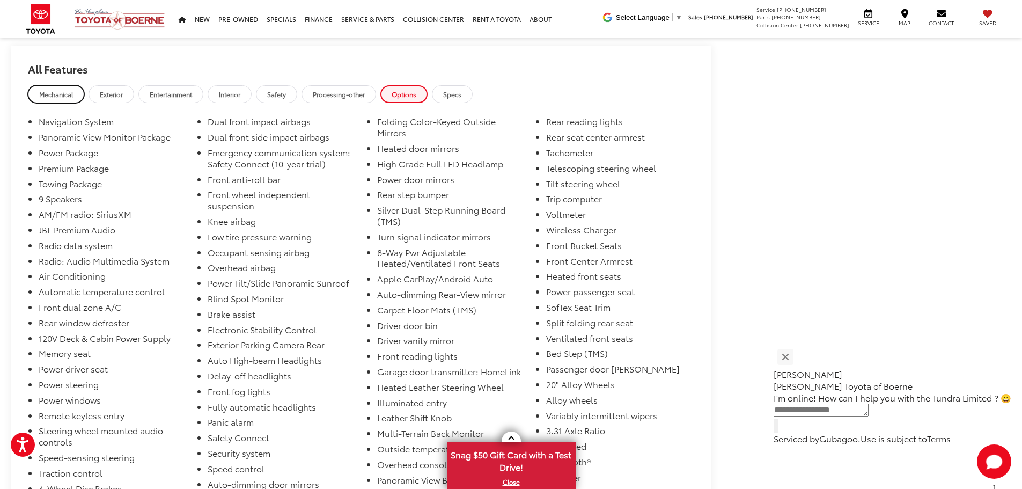
click at [71, 95] on span "Mechanical" at bounding box center [56, 94] width 34 height 9
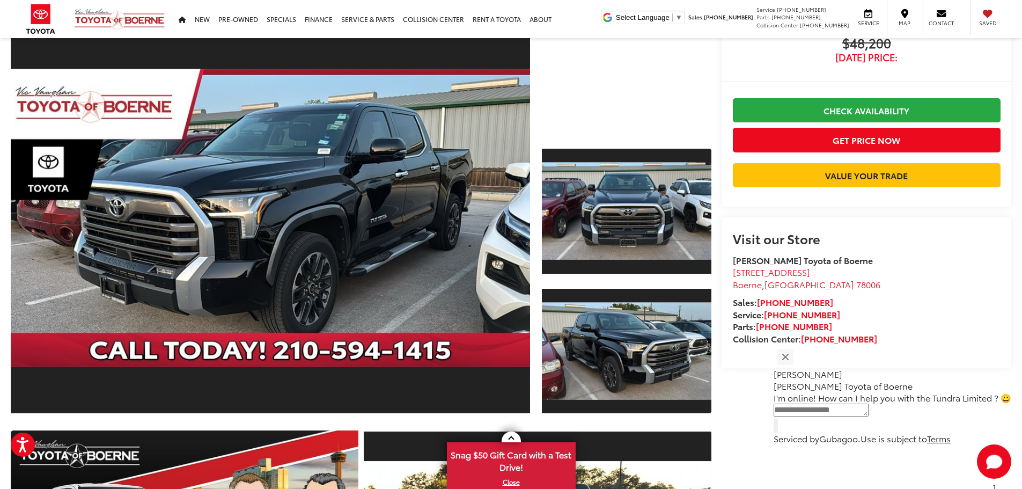
scroll to position [0, 0]
